Goal: Feedback & Contribution: Submit feedback/report problem

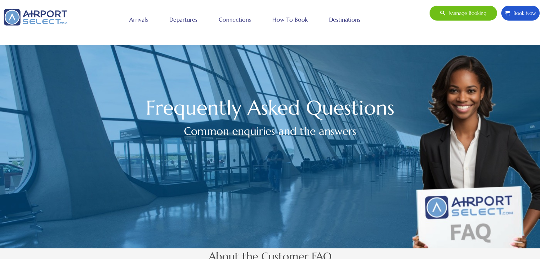
scroll to position [355, 0]
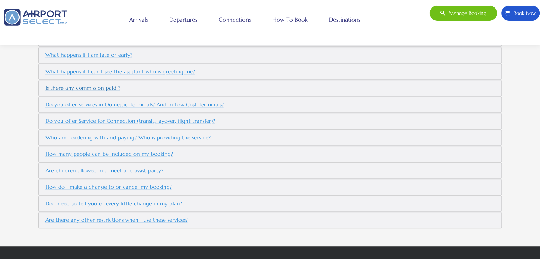
click at [90, 84] on button "Is there any commission paid ?" at bounding box center [82, 88] width 81 height 12
click at [145, 100] on button "Do you offer services in Domestic Terminals? And in Low Cost Terminals?" at bounding box center [134, 105] width 184 height 12
click at [370, 66] on h5 "What happens if I can’t see the assistant who is greeting me?" at bounding box center [270, 72] width 456 height 12
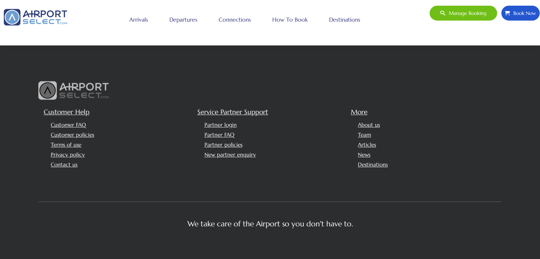
scroll to position [562, 0]
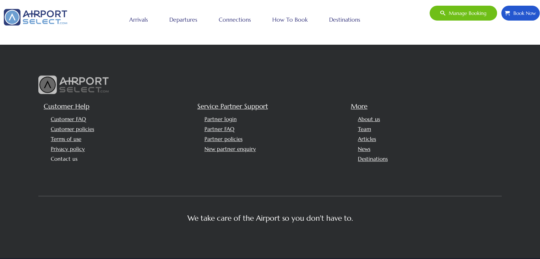
click at [68, 156] on link "Contact us" at bounding box center [64, 159] width 27 height 7
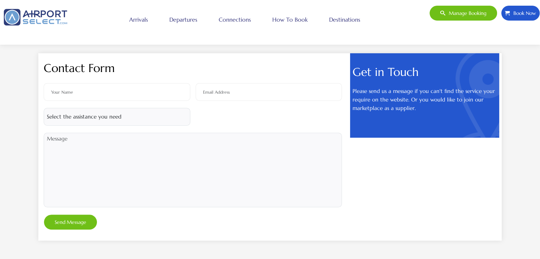
scroll to position [280, 0]
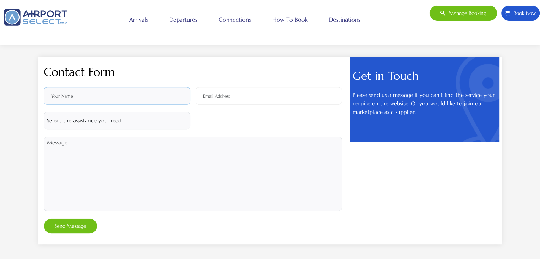
click at [131, 92] on input "text" at bounding box center [117, 96] width 147 height 18
type input "Sara"
click at [223, 93] on input "email" at bounding box center [269, 96] width 147 height 18
type input "sara.hassan@g2-travel.com"
click at [98, 123] on select "Select the assistance you need Booking issue Website technical issue Price enqu…" at bounding box center [117, 121] width 147 height 18
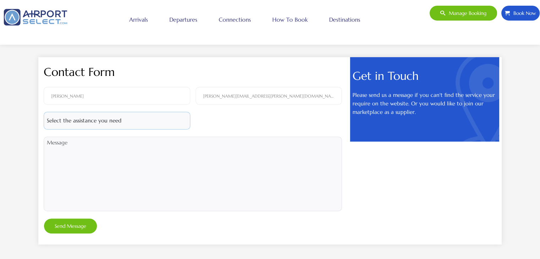
select select "3"
click at [44, 112] on select "Select the assistance you need Booking issue Website technical issue Price enqu…" at bounding box center [117, 121] width 147 height 18
click at [116, 145] on textarea at bounding box center [193, 174] width 298 height 75
type textarea "H"
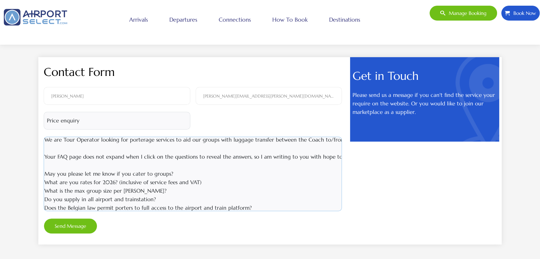
scroll to position [28, 2]
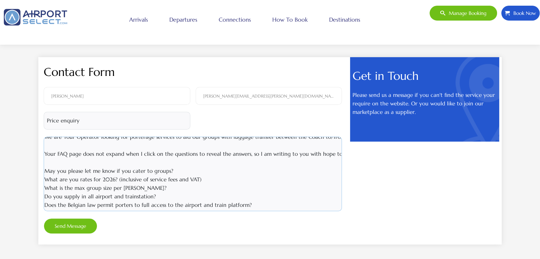
click at [251, 199] on textarea "Good Afternoon! We are Tour Operator looking for porterage services to aid our …" at bounding box center [193, 174] width 298 height 75
click at [259, 199] on textarea "Good Afternoon! We are Tour Operator looking for porterage services to aid our …" at bounding box center [193, 174] width 298 height 75
click at [261, 199] on textarea "Good Afternoon! We are Tour Operator looking for porterage services to aid our …" at bounding box center [193, 174] width 298 height 75
click at [308, 198] on textarea "Good Afternoon! We are Tour Operator looking for porterage services to aid our …" at bounding box center [193, 174] width 298 height 75
drag, startPoint x: 303, startPoint y: 198, endPoint x: 48, endPoint y: 115, distance: 267.7
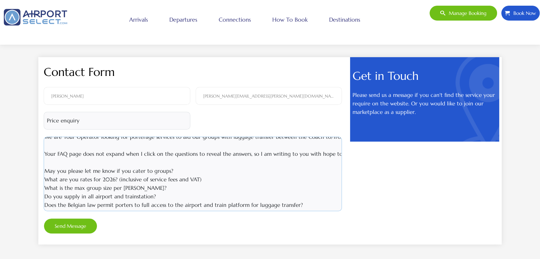
click at [48, 115] on div "Sara sara.hassan@g2-travel.com Select the assistance you need Booking issue" at bounding box center [193, 160] width 304 height 147
click at [262, 209] on textarea "Good Afternoon! We are Tour Operator looking for porterage services to aid our …" at bounding box center [193, 174] width 298 height 75
click at [303, 200] on textarea "Good Afternoon! We are Tour Operator looking for porterage services to aid our …" at bounding box center [193, 174] width 298 height 75
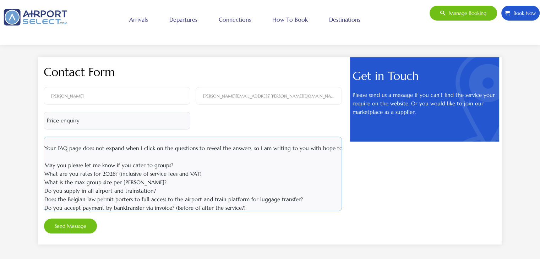
click at [174, 208] on textarea "Good Afternoon! We are Tour Operator looking for porterage services to aid our …" at bounding box center [193, 174] width 298 height 75
click at [291, 208] on textarea "Good Afternoon! We are Tour Operator looking for porterage services to aid our …" at bounding box center [193, 174] width 298 height 75
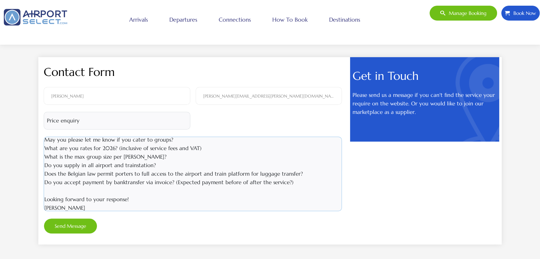
scroll to position [62, 2]
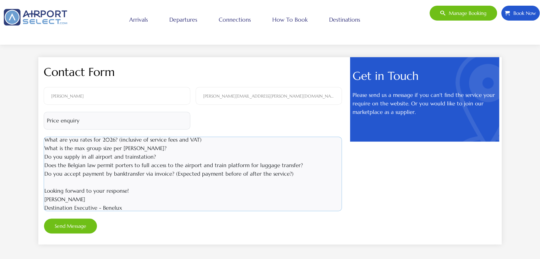
drag, startPoint x: 127, startPoint y: 209, endPoint x: 0, endPoint y: 78, distance: 182.6
click at [0, 78] on div "Contact Form Sara sara.hassan@g2-travel.com Select the assistance you need Book…" at bounding box center [270, 124] width 540 height 312
click at [220, 196] on textarea "Good Afternoon! We are Tour Operator looking for porterage services to aid our …" at bounding box center [193, 174] width 298 height 75
click at [165, 158] on textarea "Good Afternoon! We are Tour Operator looking for porterage services to aid our …" at bounding box center [193, 174] width 298 height 75
click at [102, 174] on textarea "Good Afternoon! We are Tour Operator looking for porterage services to aid our …" at bounding box center [193, 174] width 298 height 75
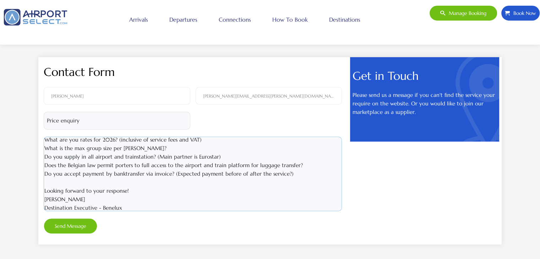
click at [168, 157] on textarea "Good Afternoon! We are Tour Operator looking for porterage services to aid our …" at bounding box center [193, 174] width 298 height 75
drag, startPoint x: 125, startPoint y: 209, endPoint x: 0, endPoint y: 87, distance: 174.5
click at [0, 87] on div "Contact Form Sara sara.hassan@g2-travel.com Select the assistance you need Book…" at bounding box center [270, 124] width 540 height 312
type textarea "Good Afternoon! We are Tour Operator looking for porterage services to aid our …"
click at [67, 228] on button "Send Message" at bounding box center [71, 226] width 54 height 16
